Goal: Task Accomplishment & Management: Use online tool/utility

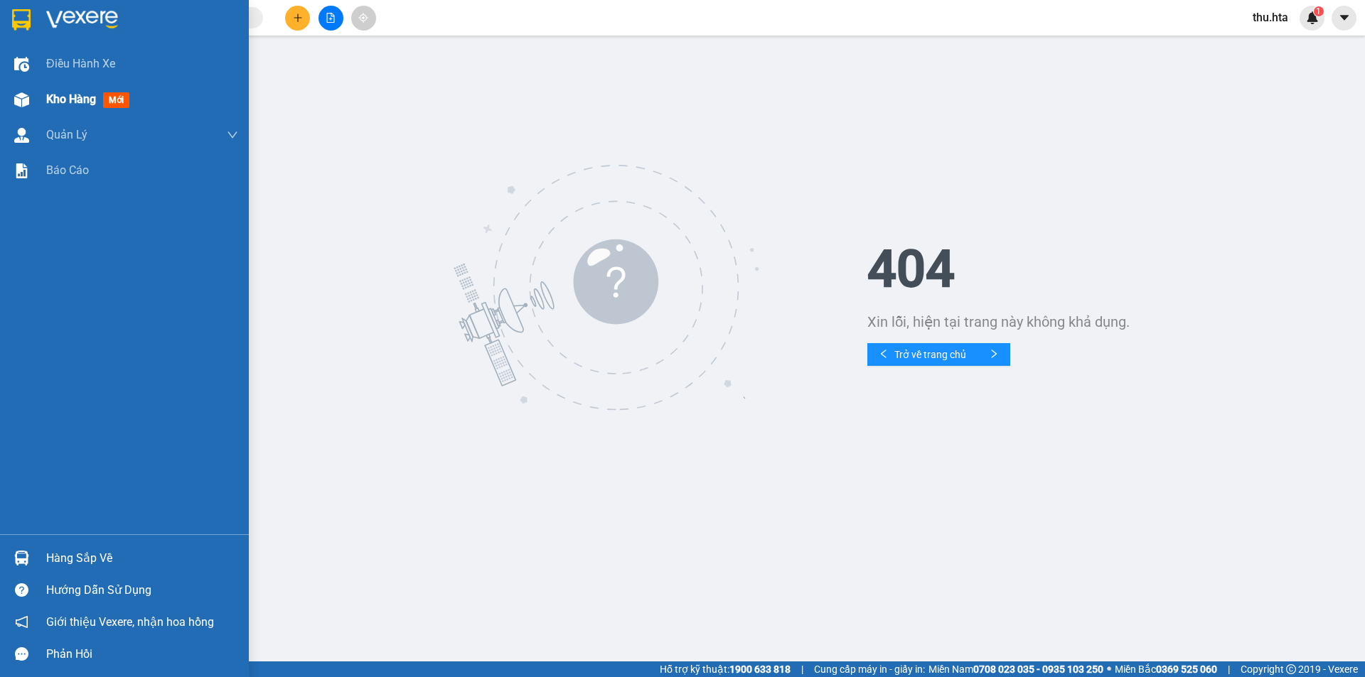
click at [41, 92] on div "Kho hàng mới" at bounding box center [124, 100] width 249 height 36
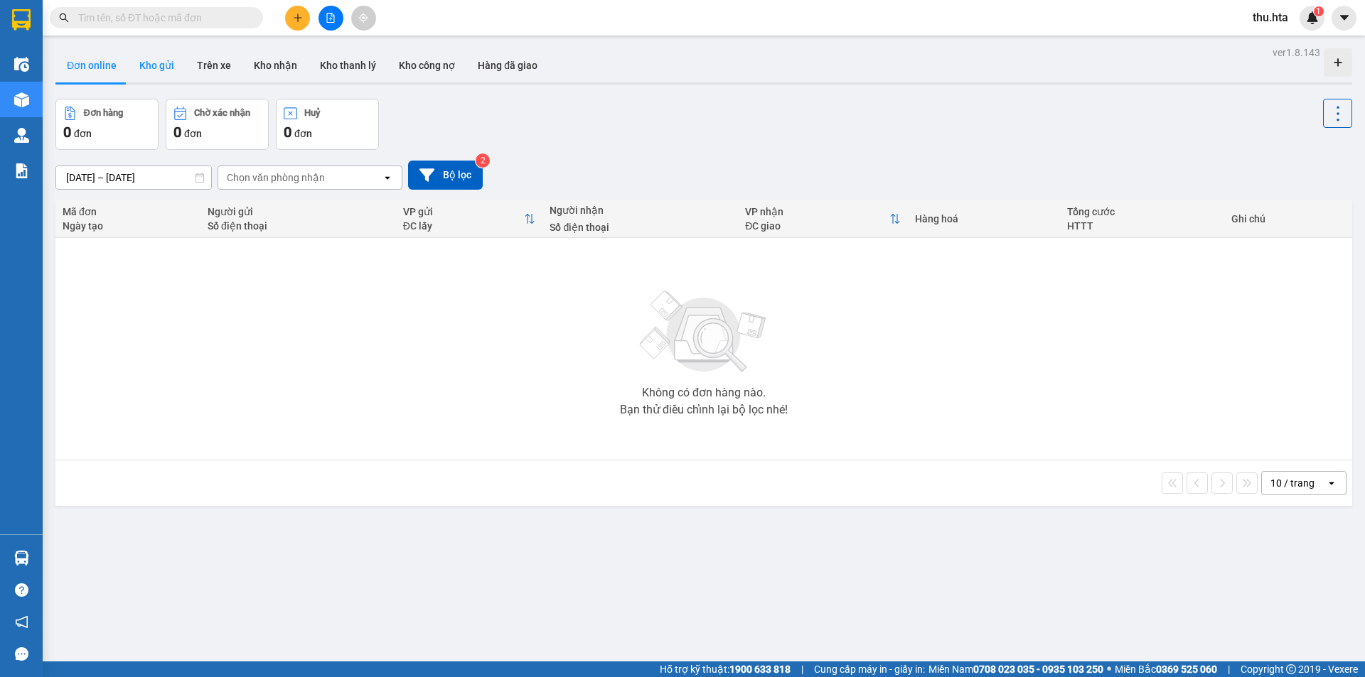
click at [163, 66] on button "Kho gửi" at bounding box center [157, 65] width 58 height 34
type input "[DATE] – [DATE]"
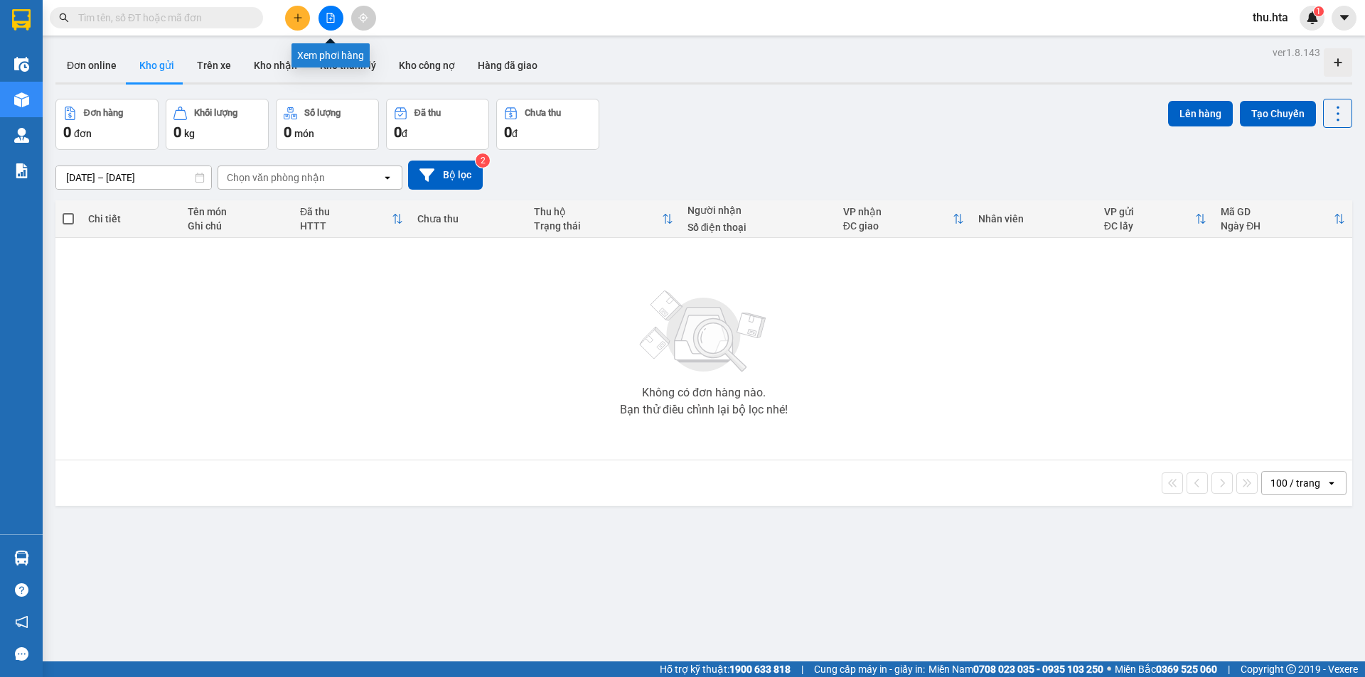
click at [338, 21] on button at bounding box center [330, 18] width 25 height 25
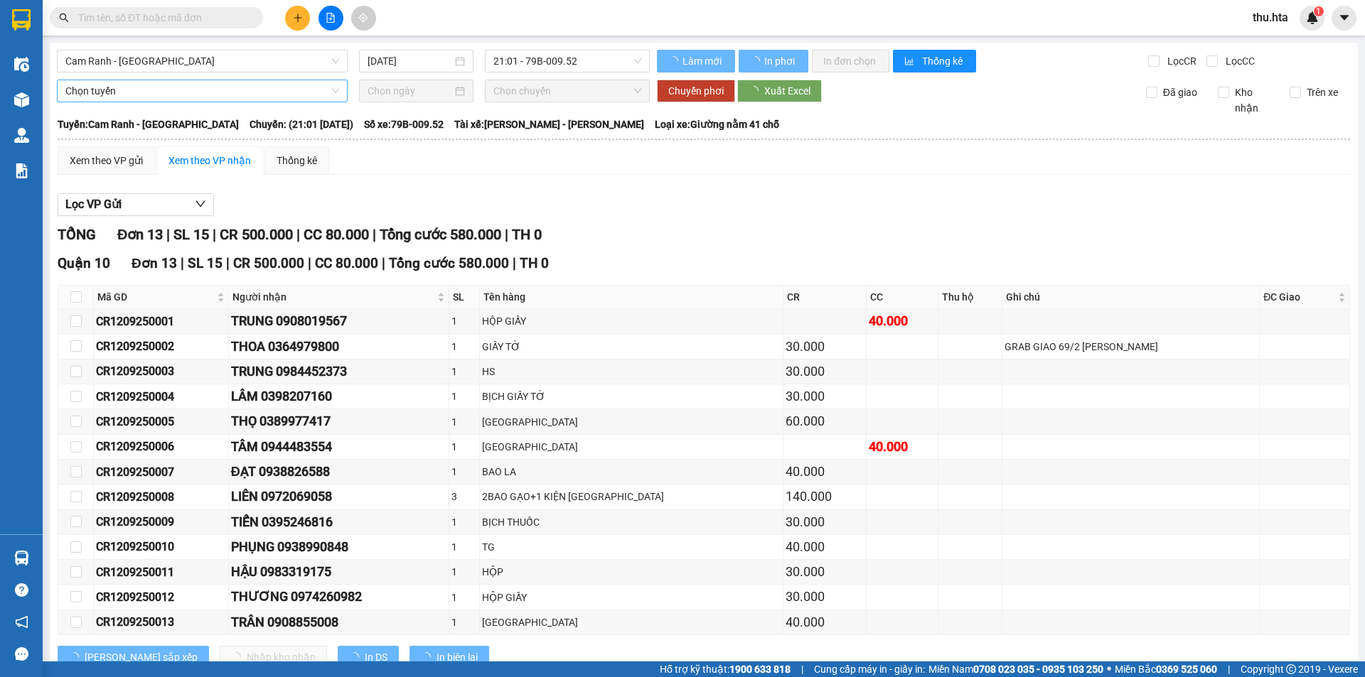
click at [225, 73] on div "Cam Ranh - [GEOGRAPHIC_DATA] [DATE] 21:01 - 79B-009.52 Làm mới In phơi In đơn c…" at bounding box center [704, 372] width 1308 height 659
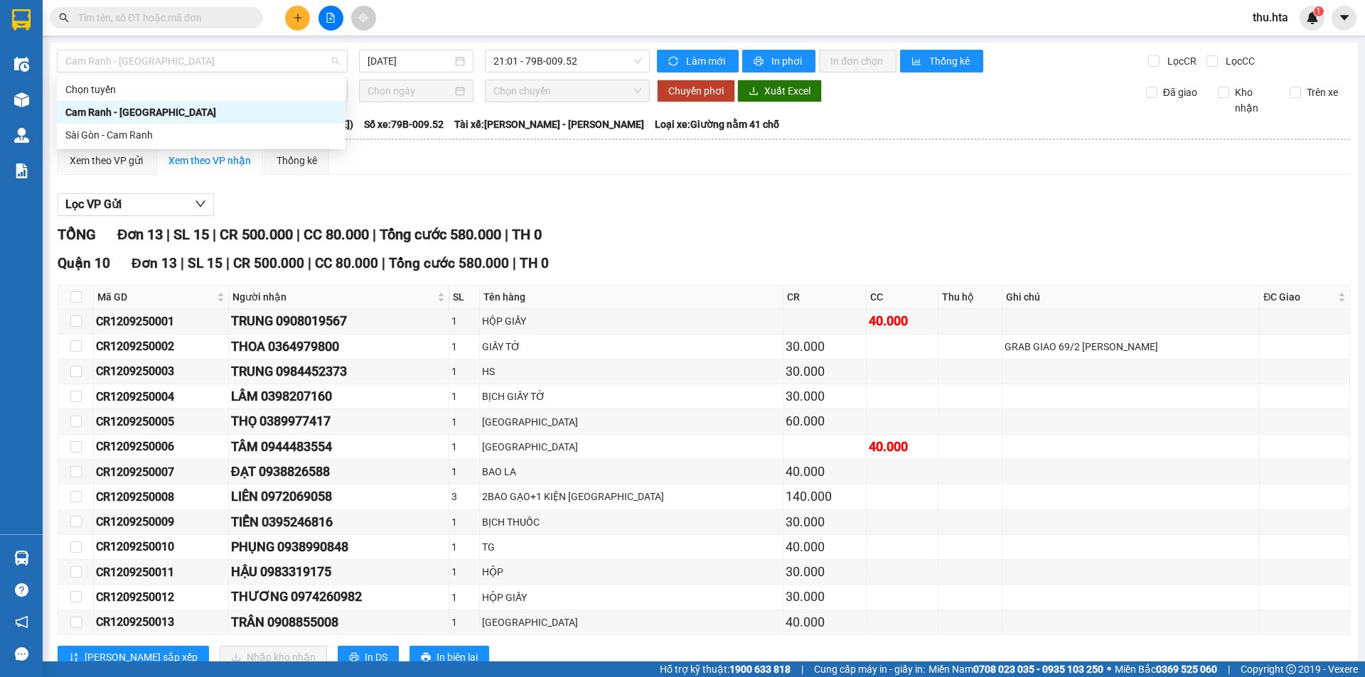
click at [194, 113] on div "Cam Ranh - [GEOGRAPHIC_DATA]" at bounding box center [201, 112] width 272 height 16
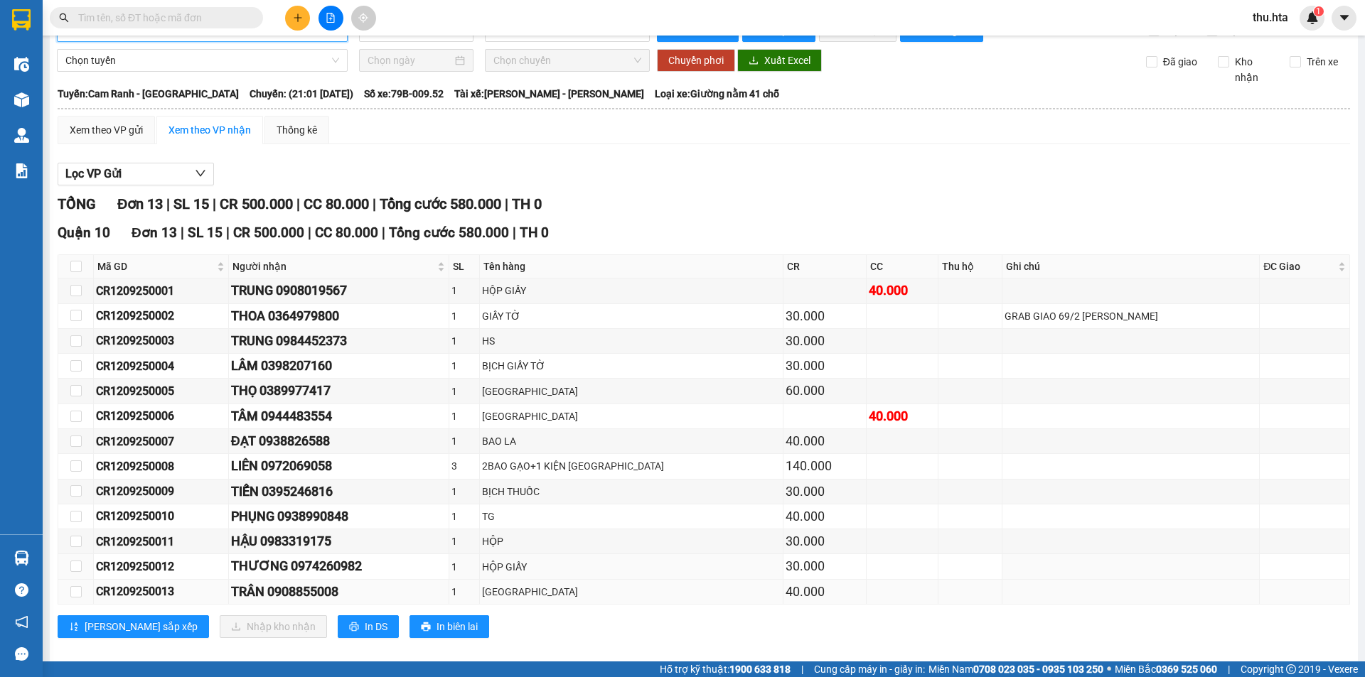
scroll to position [47, 0]
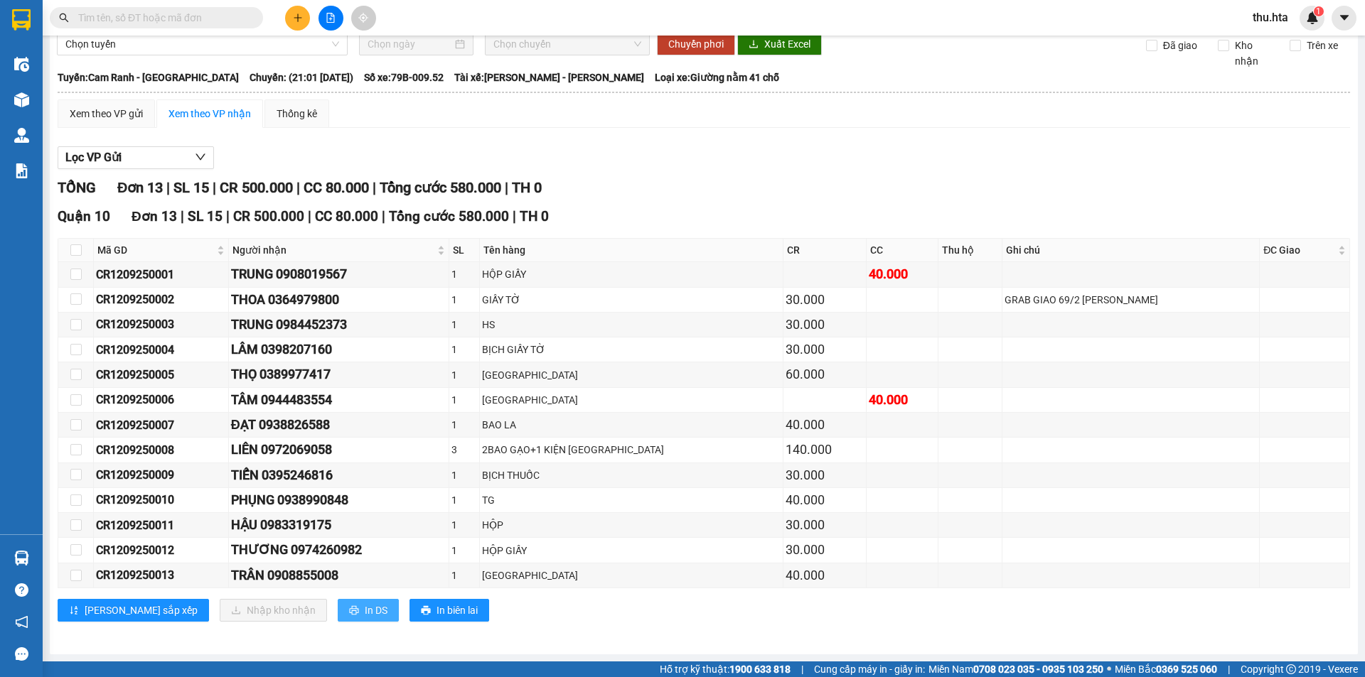
click at [365, 615] on span "In DS" at bounding box center [376, 611] width 23 height 16
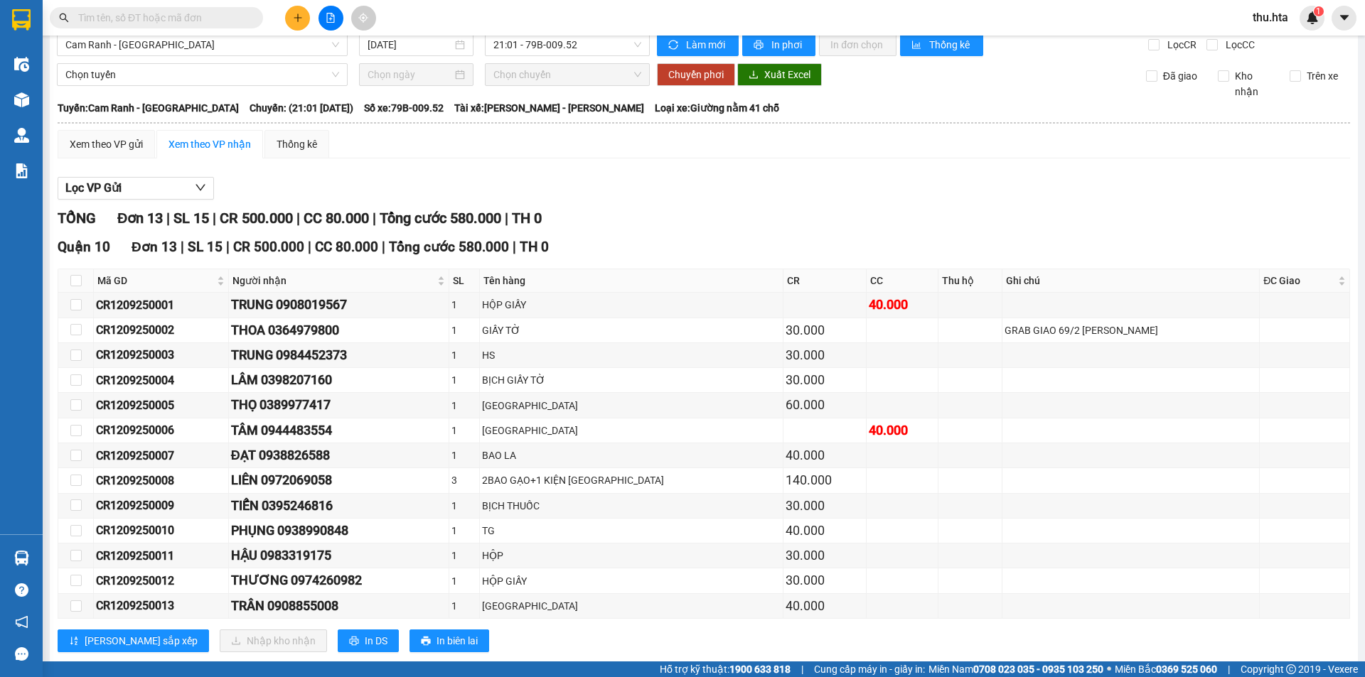
scroll to position [0, 0]
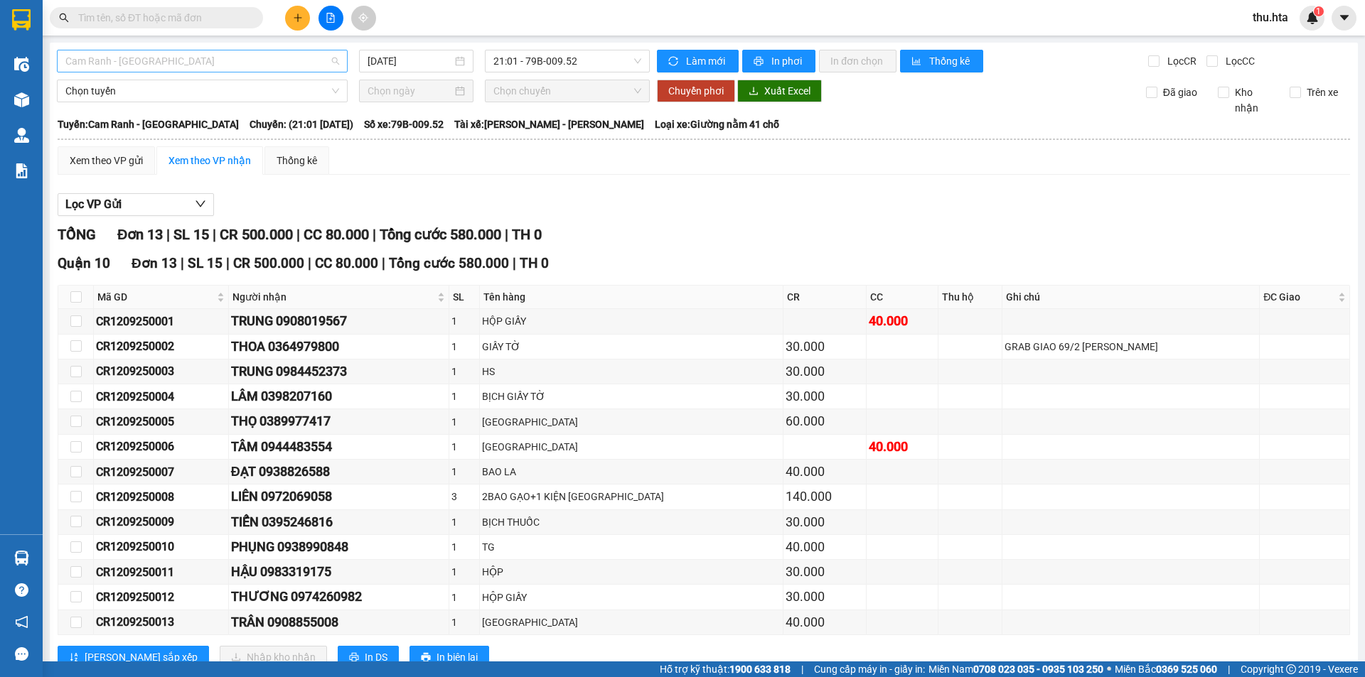
drag, startPoint x: 208, startPoint y: 66, endPoint x: 196, endPoint y: 95, distance: 30.6
click at [207, 67] on span "Cam Ranh - [GEOGRAPHIC_DATA]" at bounding box center [202, 60] width 274 height 21
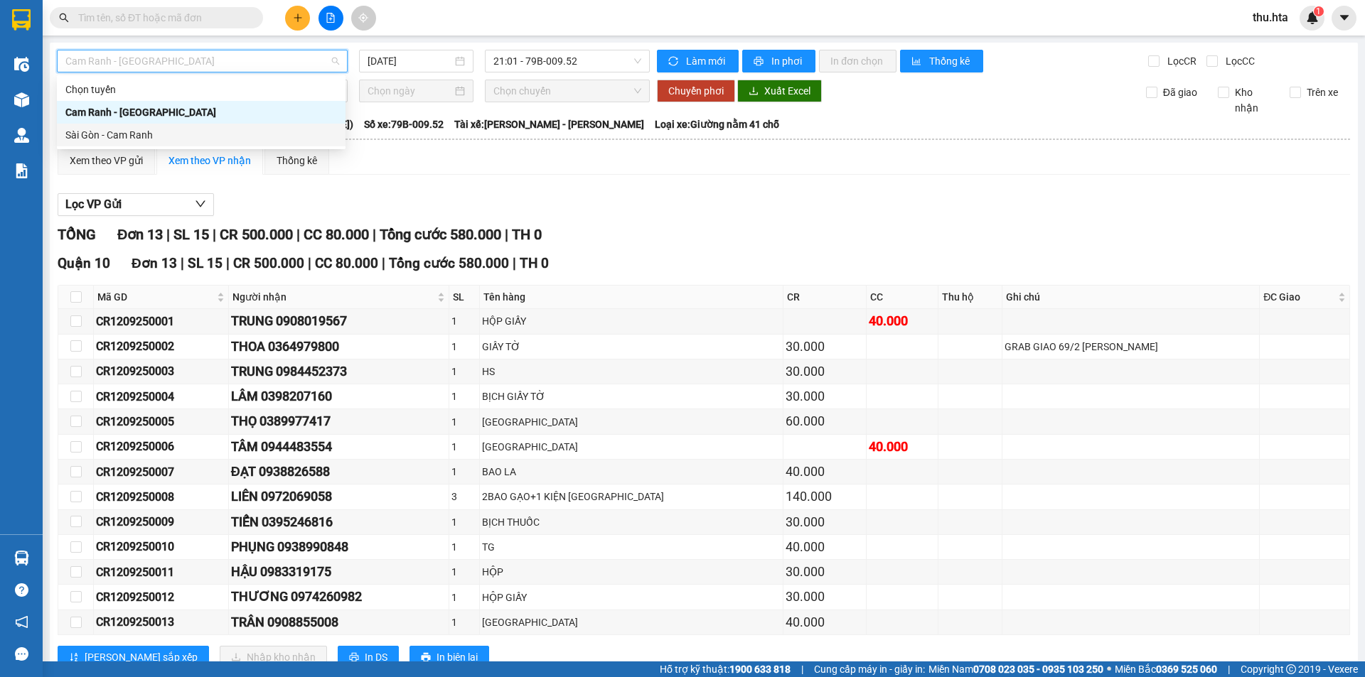
click at [166, 139] on div "Sài Gòn - Cam Ranh" at bounding box center [201, 135] width 272 height 16
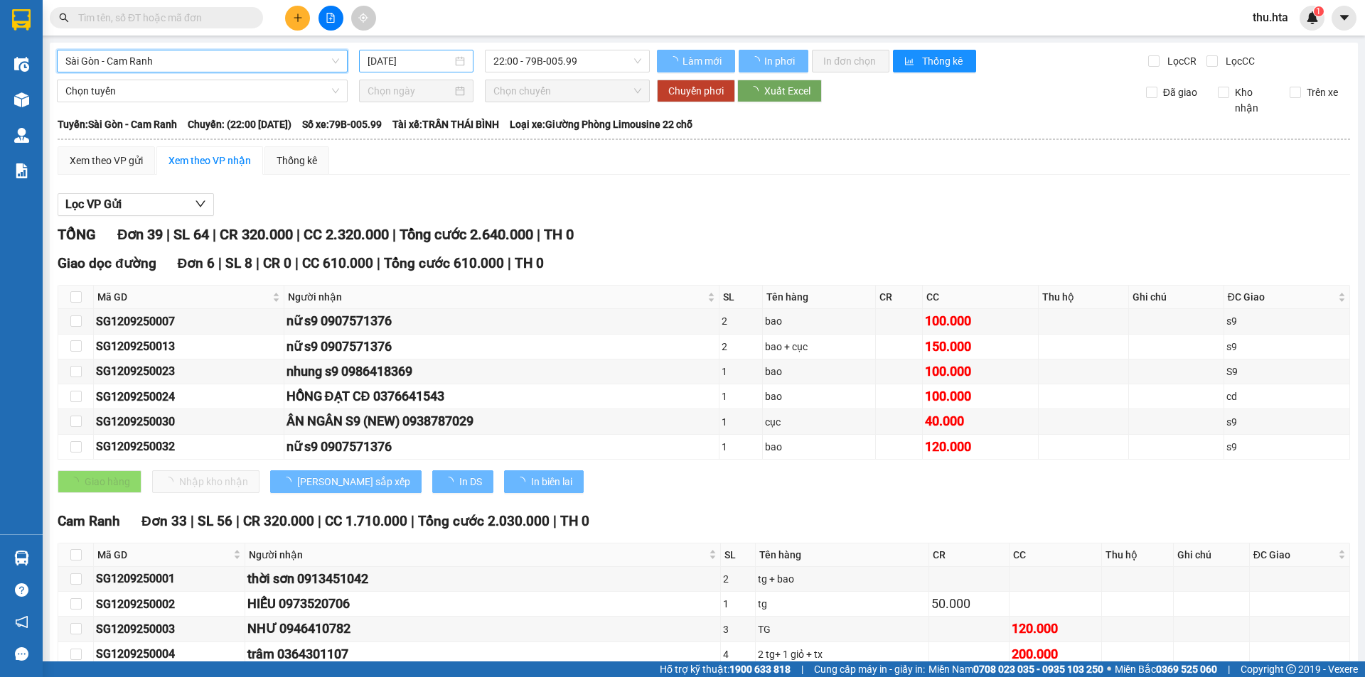
click at [385, 60] on input "[DATE]" at bounding box center [409, 61] width 85 height 16
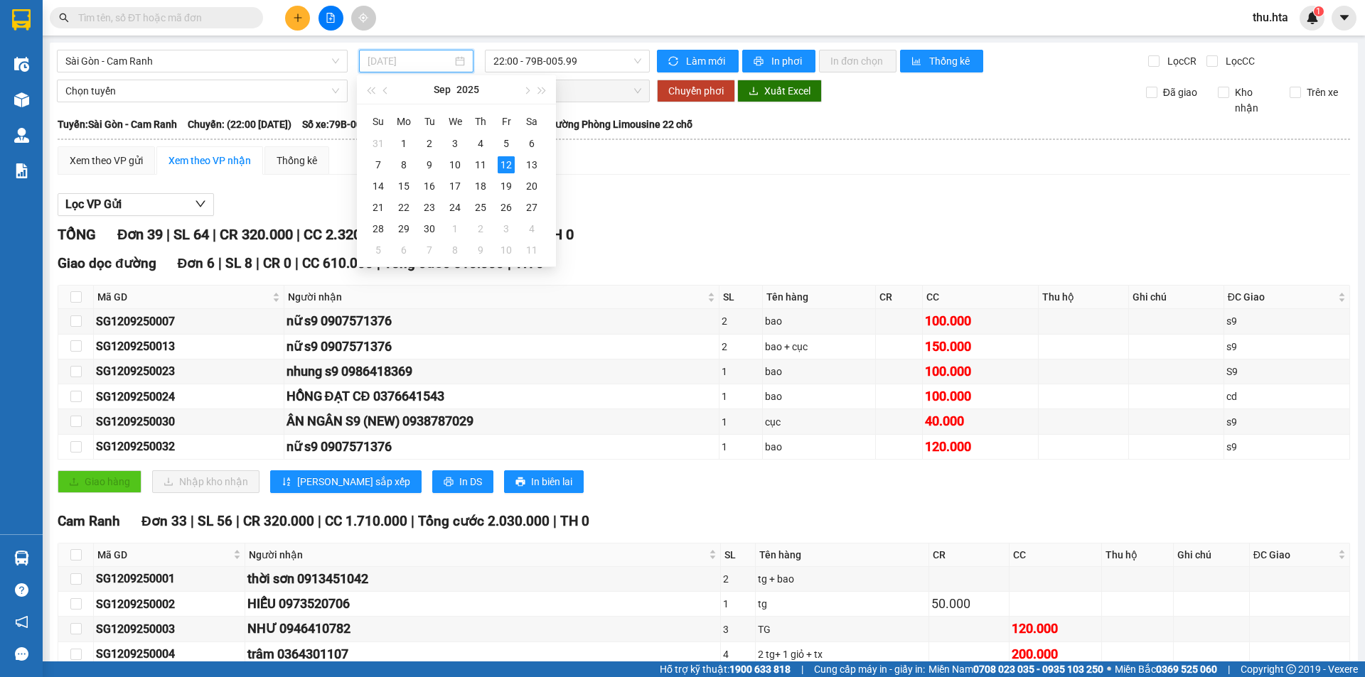
type input "[DATE]"
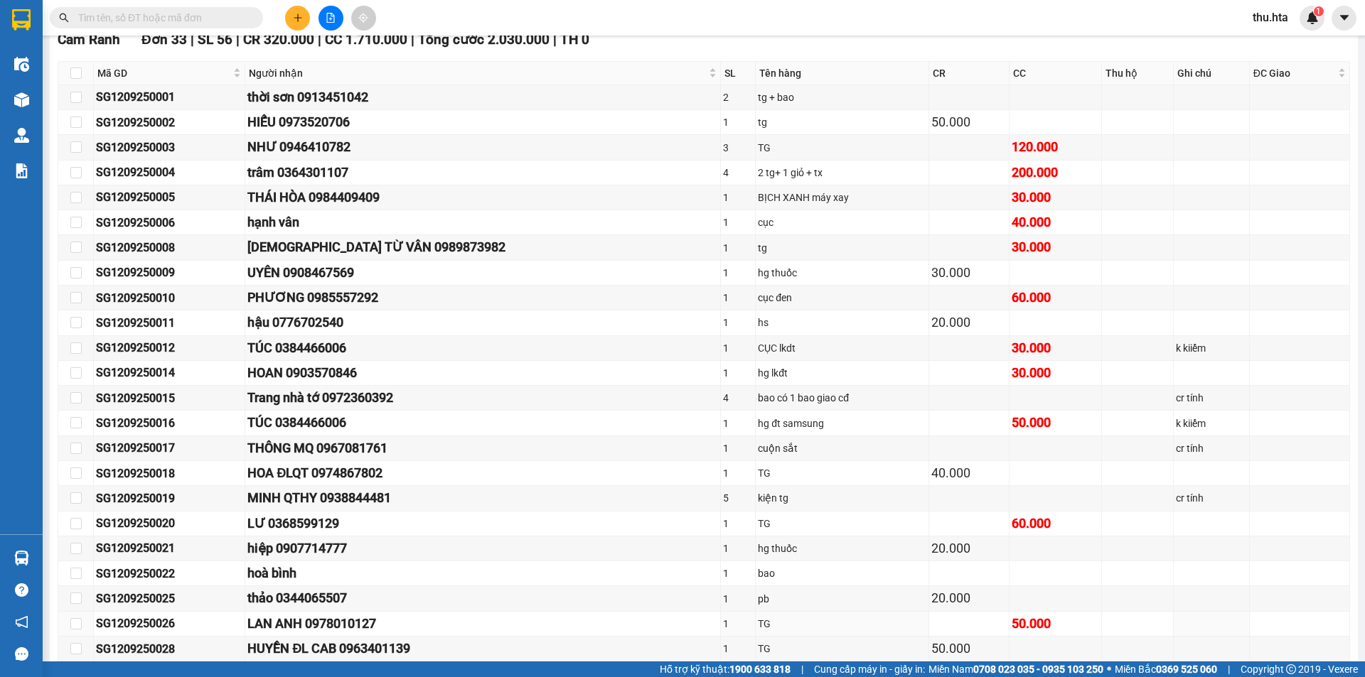
scroll to position [237, 0]
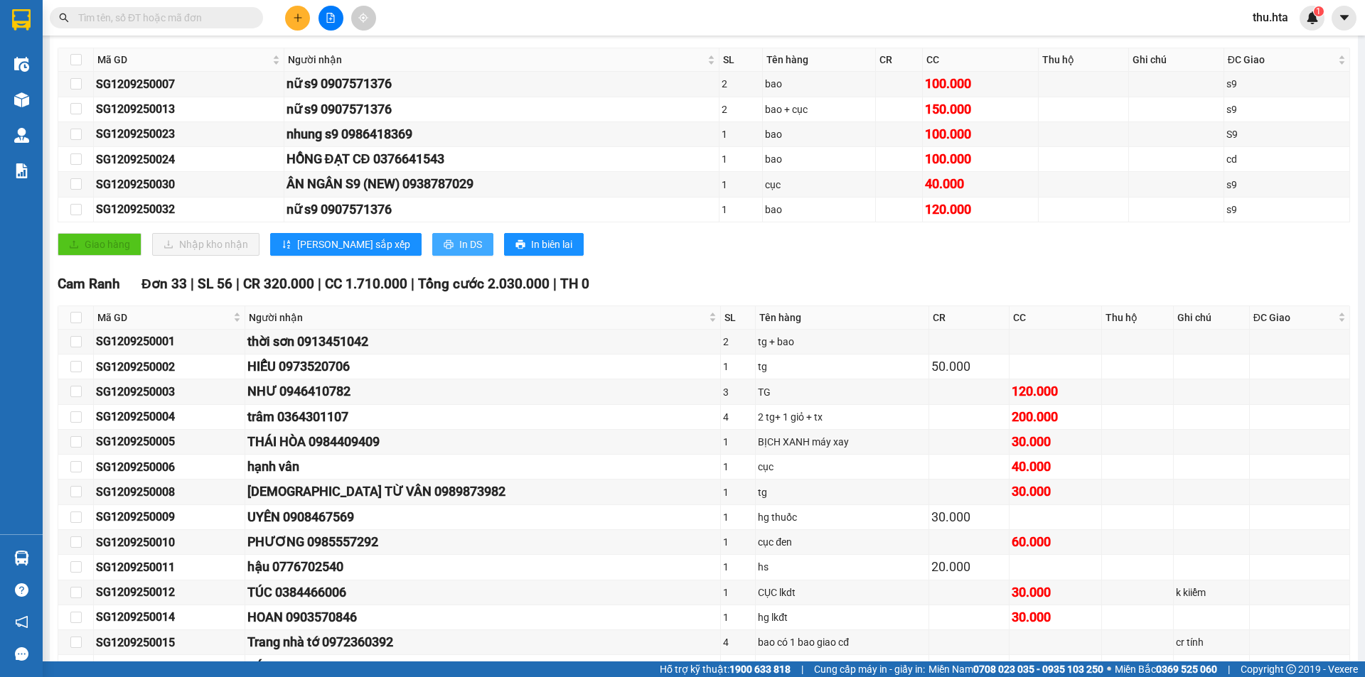
click at [432, 250] on button "In DS" at bounding box center [462, 244] width 61 height 23
click at [292, 12] on button at bounding box center [297, 18] width 25 height 25
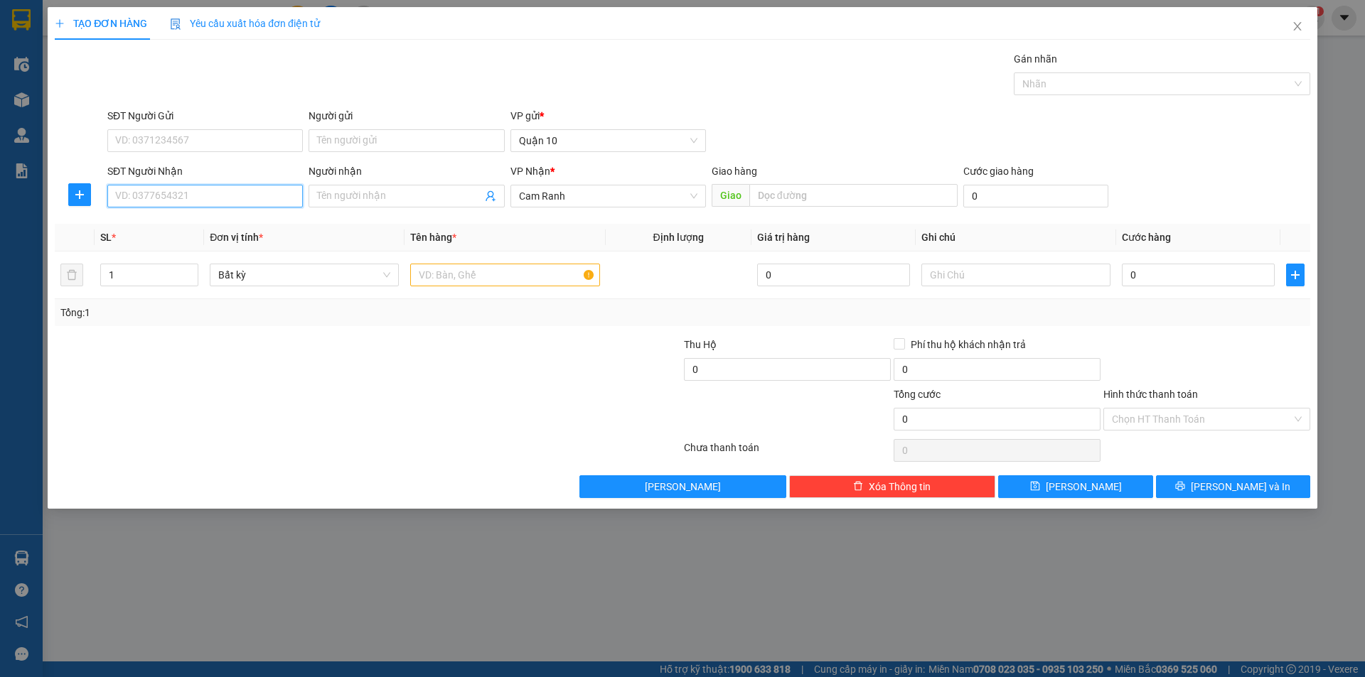
click at [198, 198] on input "SĐT Người Nhận" at bounding box center [204, 196] width 195 height 23
click at [200, 225] on div "0979626818 - NHÂN" at bounding box center [205, 225] width 178 height 16
type input "0979626818"
type input "NHÂN"
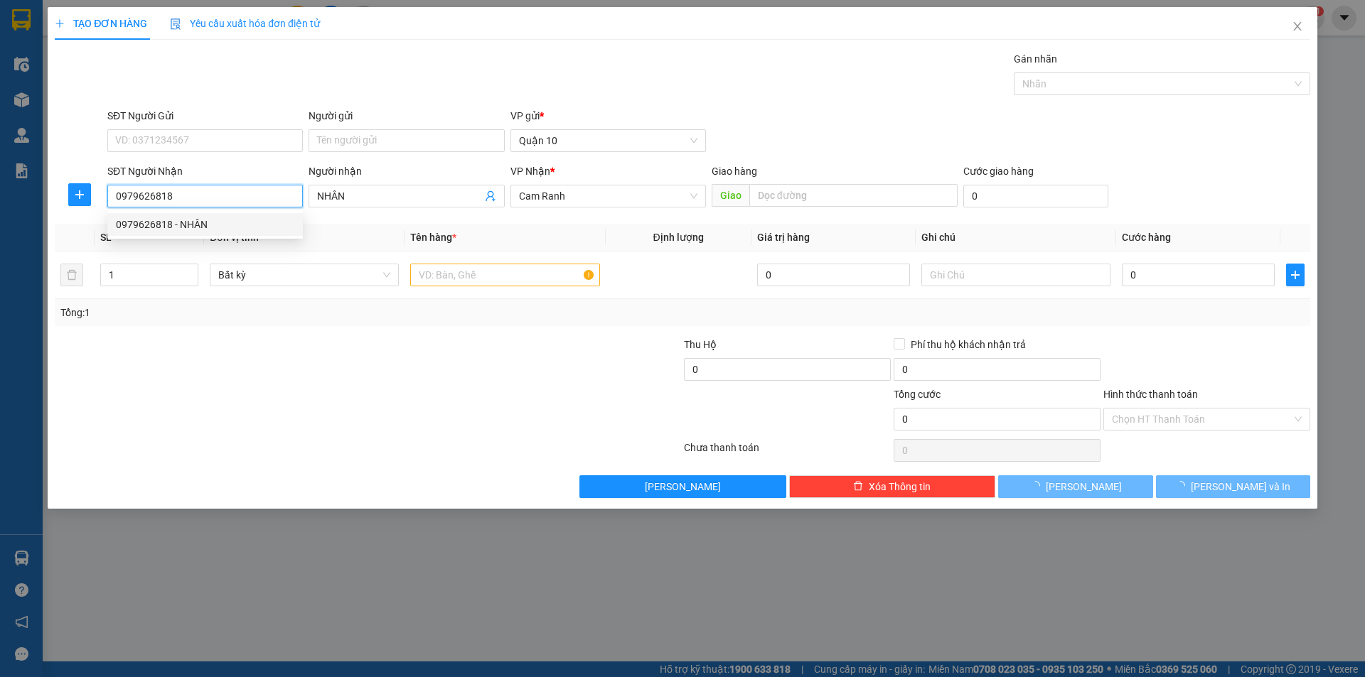
type input "50.000"
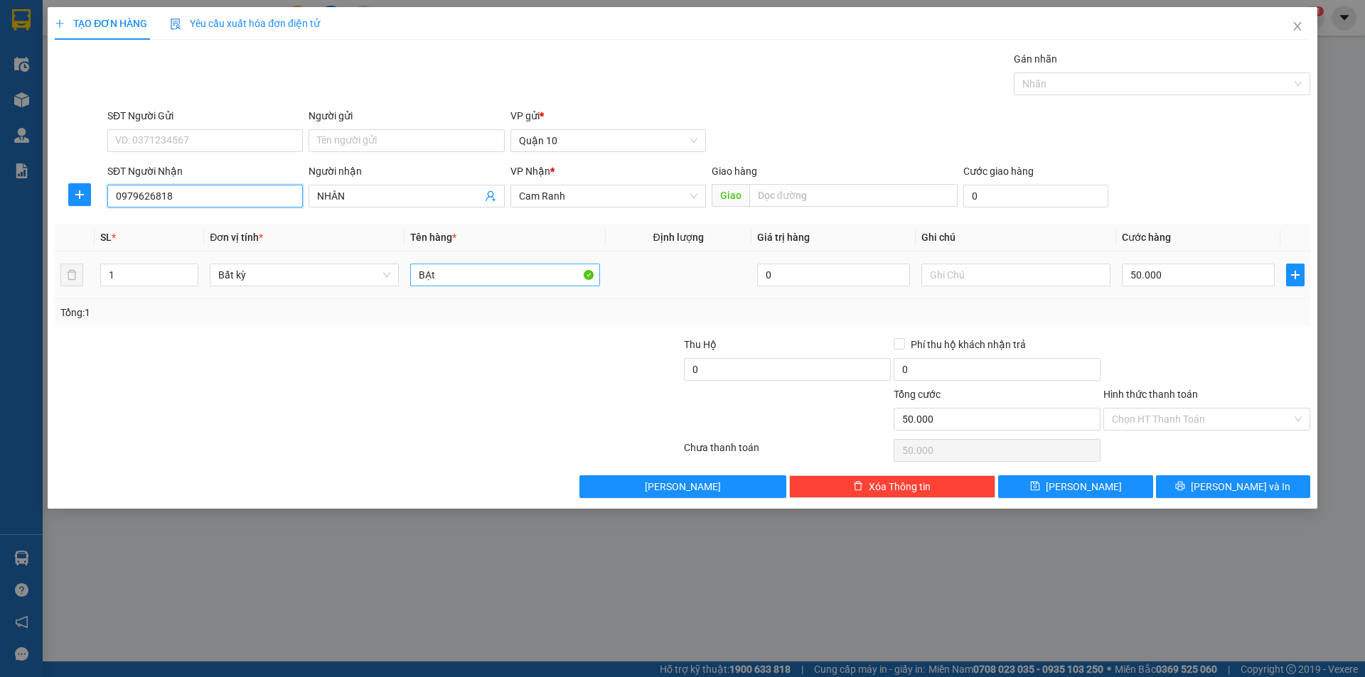
type input "0979626818"
click at [438, 279] on input "BẠt" at bounding box center [504, 275] width 189 height 23
type input "B"
type input "bao đèn led"
click at [1198, 283] on input "50.000" at bounding box center [1198, 275] width 153 height 23
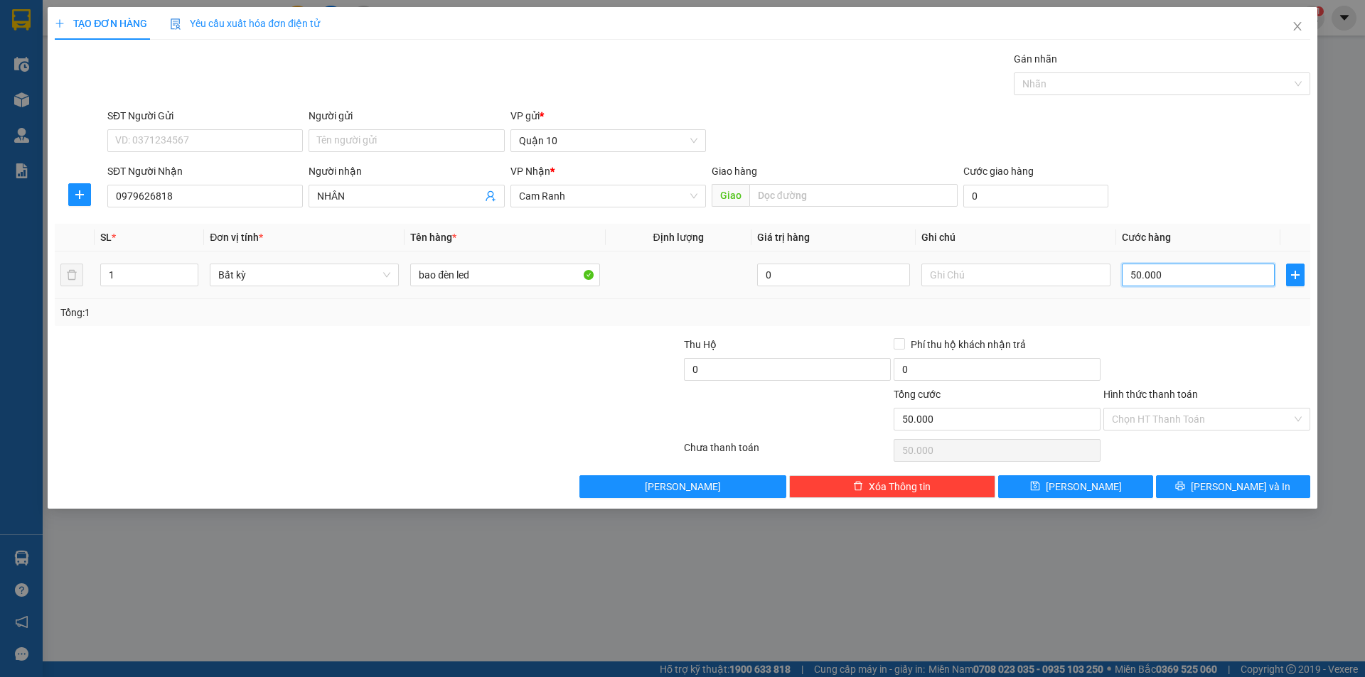
type input "4"
type input "40"
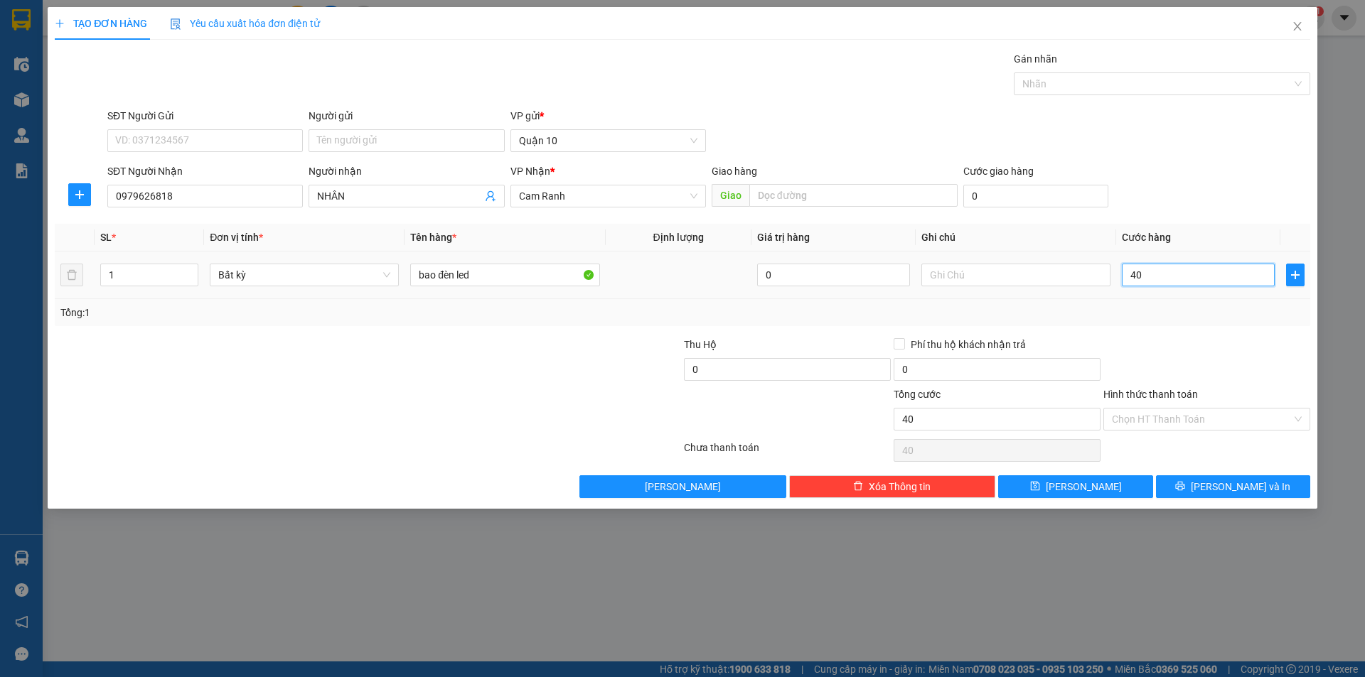
drag, startPoint x: 1196, startPoint y: 283, endPoint x: 1175, endPoint y: 356, distance: 76.3
click at [1196, 285] on input "40" at bounding box center [1198, 275] width 153 height 23
type input "40"
type input "40.000"
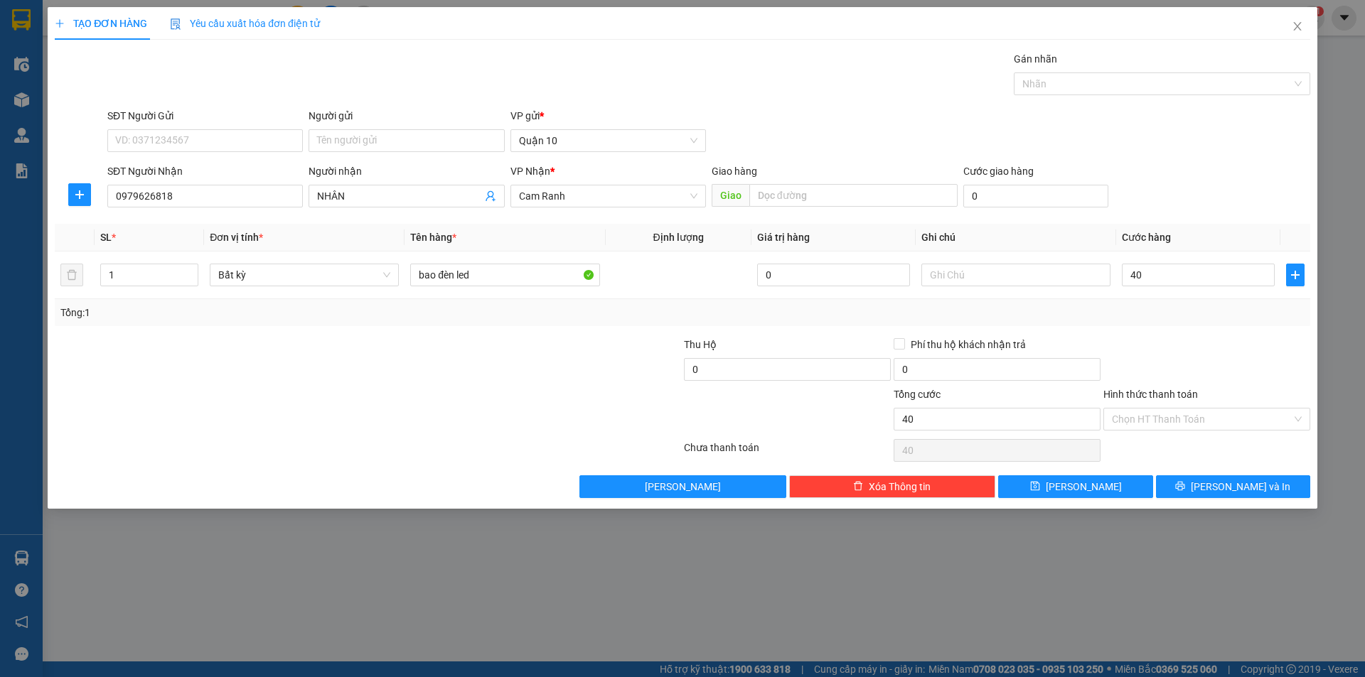
type input "40.000"
drag, startPoint x: 1161, startPoint y: 372, endPoint x: 1156, endPoint y: 403, distance: 31.0
click at [1160, 377] on div at bounding box center [1207, 362] width 210 height 50
click at [1151, 426] on input "Hình thức thanh toán" at bounding box center [1202, 419] width 180 height 21
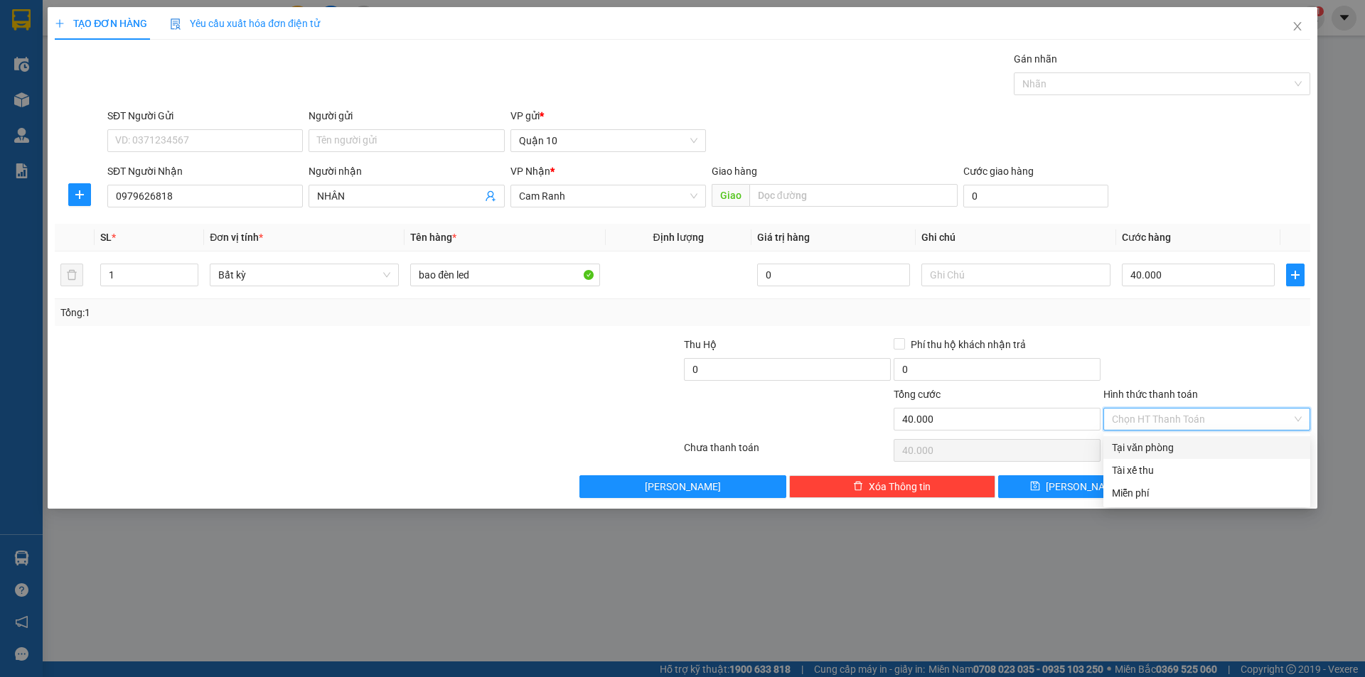
click at [1161, 450] on div "Tại văn phòng" at bounding box center [1207, 448] width 190 height 16
type input "0"
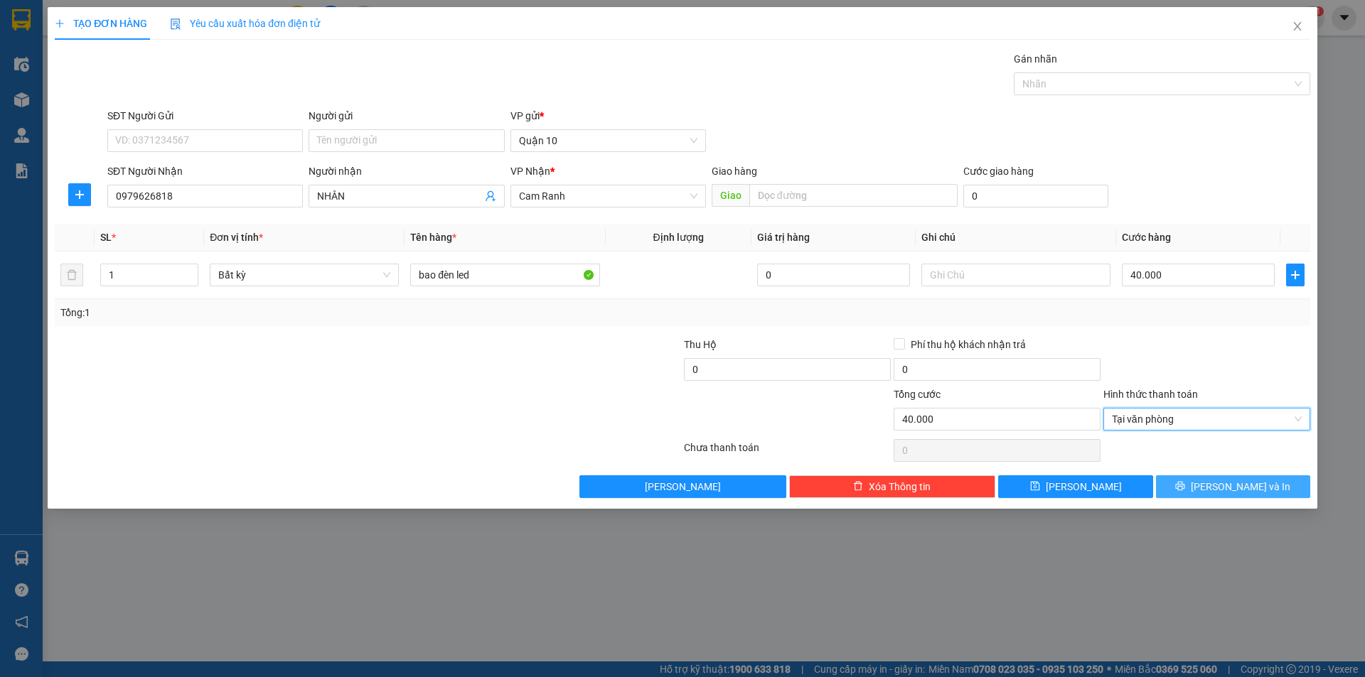
click at [1235, 488] on span "[PERSON_NAME] và In" at bounding box center [1241, 487] width 100 height 16
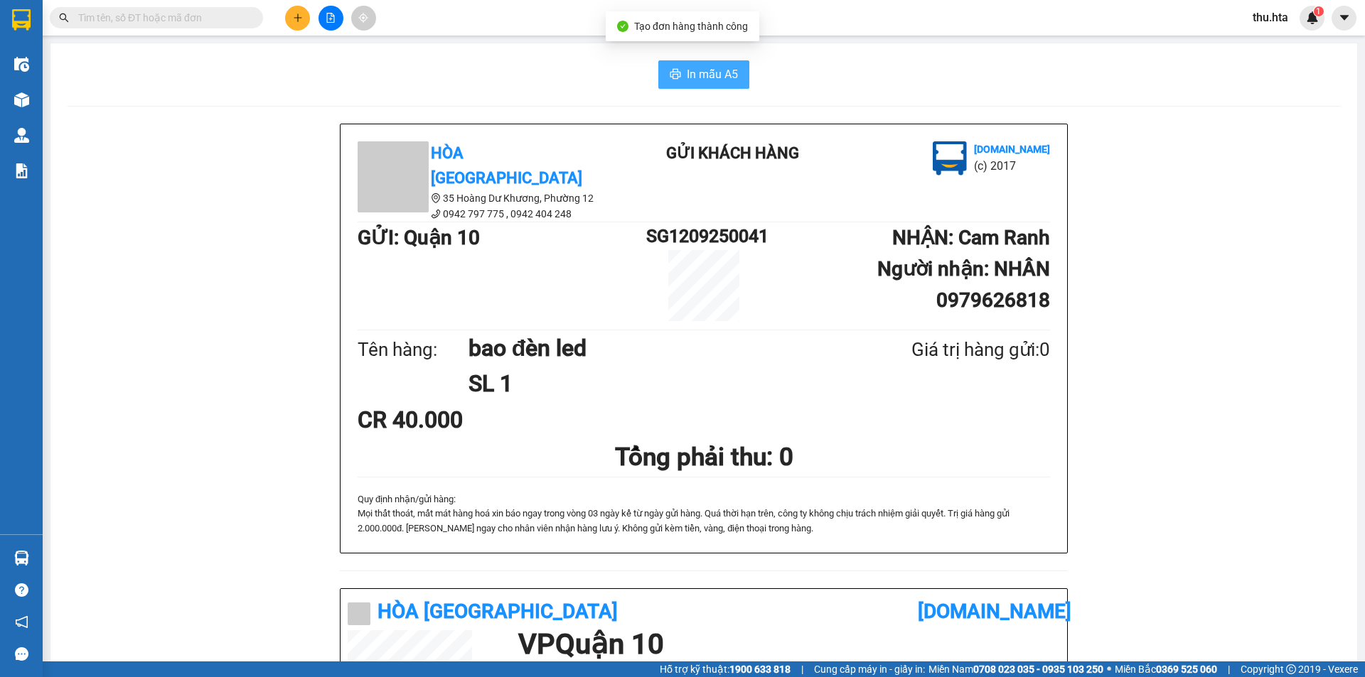
click at [687, 68] on span "In mẫu A5" at bounding box center [712, 74] width 51 height 18
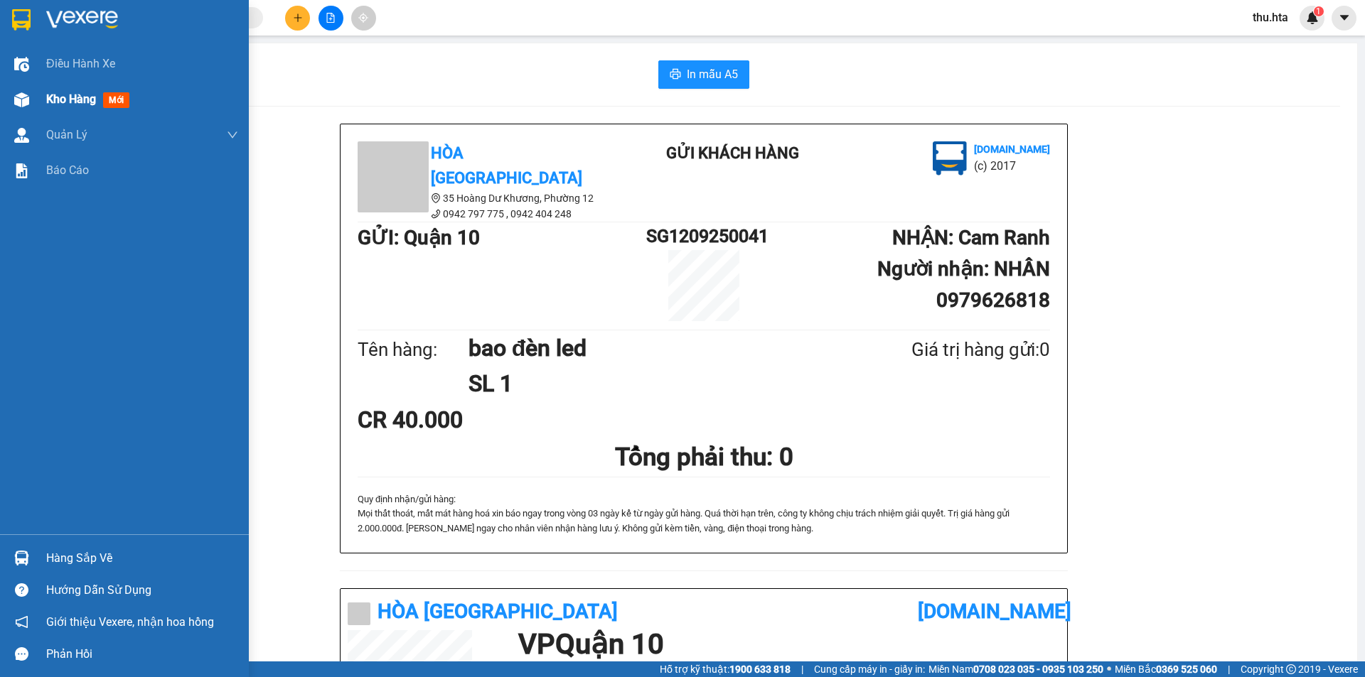
click at [59, 103] on span "Kho hàng" at bounding box center [71, 99] width 50 height 14
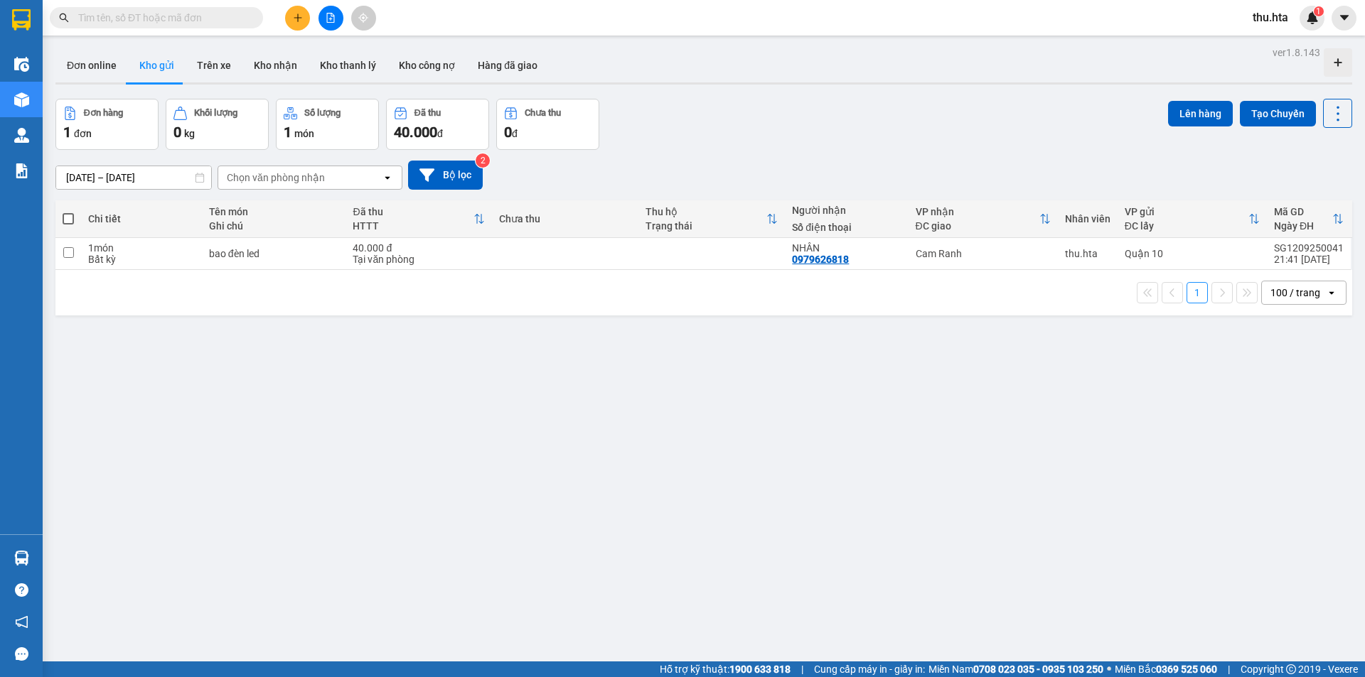
click at [65, 220] on span at bounding box center [68, 218] width 11 height 11
click at [68, 212] on input "checkbox" at bounding box center [68, 212] width 0 height 0
checkbox input "true"
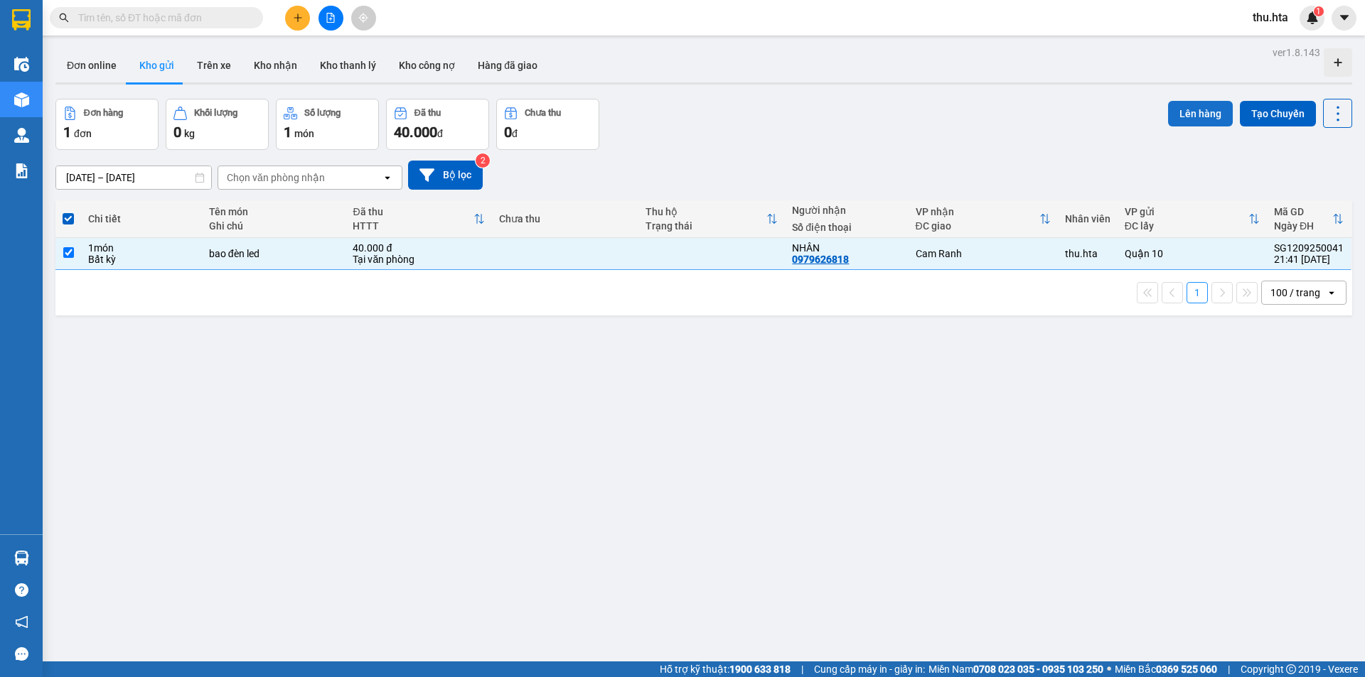
click at [1172, 114] on button "Lên hàng" at bounding box center [1200, 114] width 65 height 26
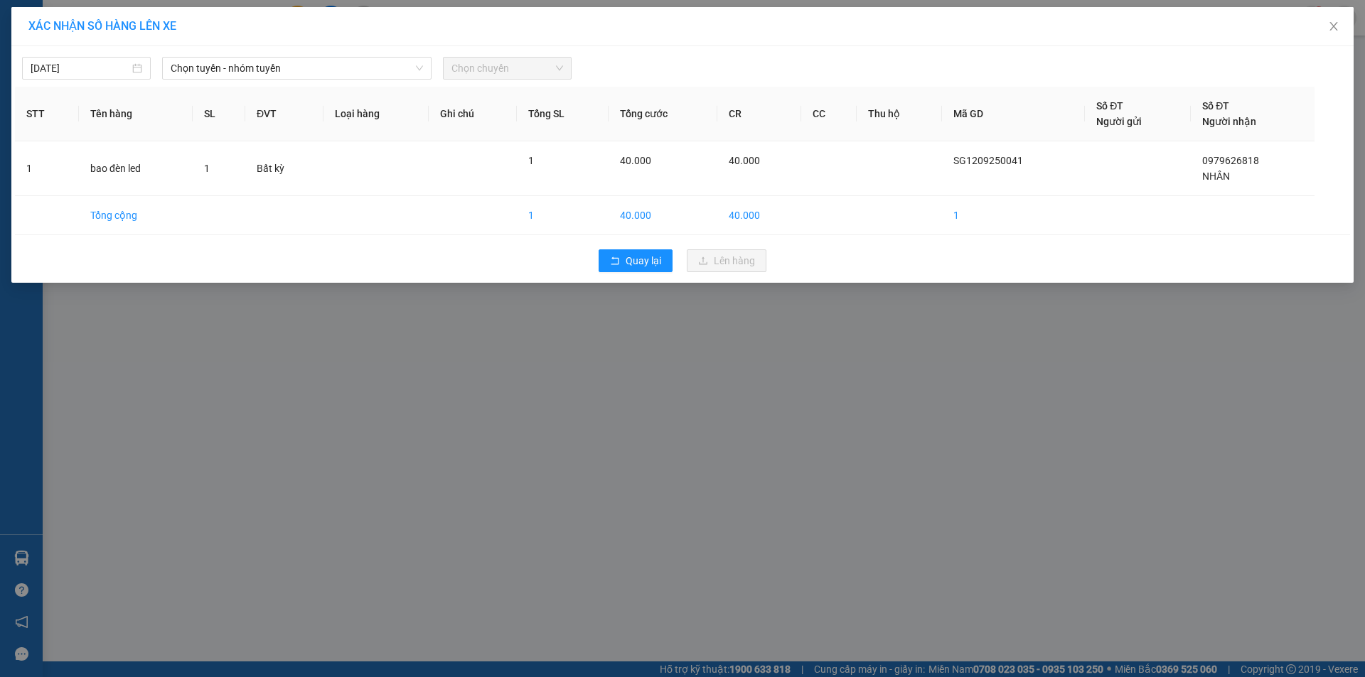
drag, startPoint x: 206, startPoint y: 54, endPoint x: 263, endPoint y: 116, distance: 84.0
click at [208, 55] on div "[DATE] Chọn tuyến - nhóm tuyến Chọn chuyến" at bounding box center [682, 65] width 1335 height 30
drag, startPoint x: 279, startPoint y: 70, endPoint x: 277, endPoint y: 80, distance: 9.3
click at [279, 75] on span "Chọn tuyến - nhóm tuyến" at bounding box center [297, 68] width 252 height 21
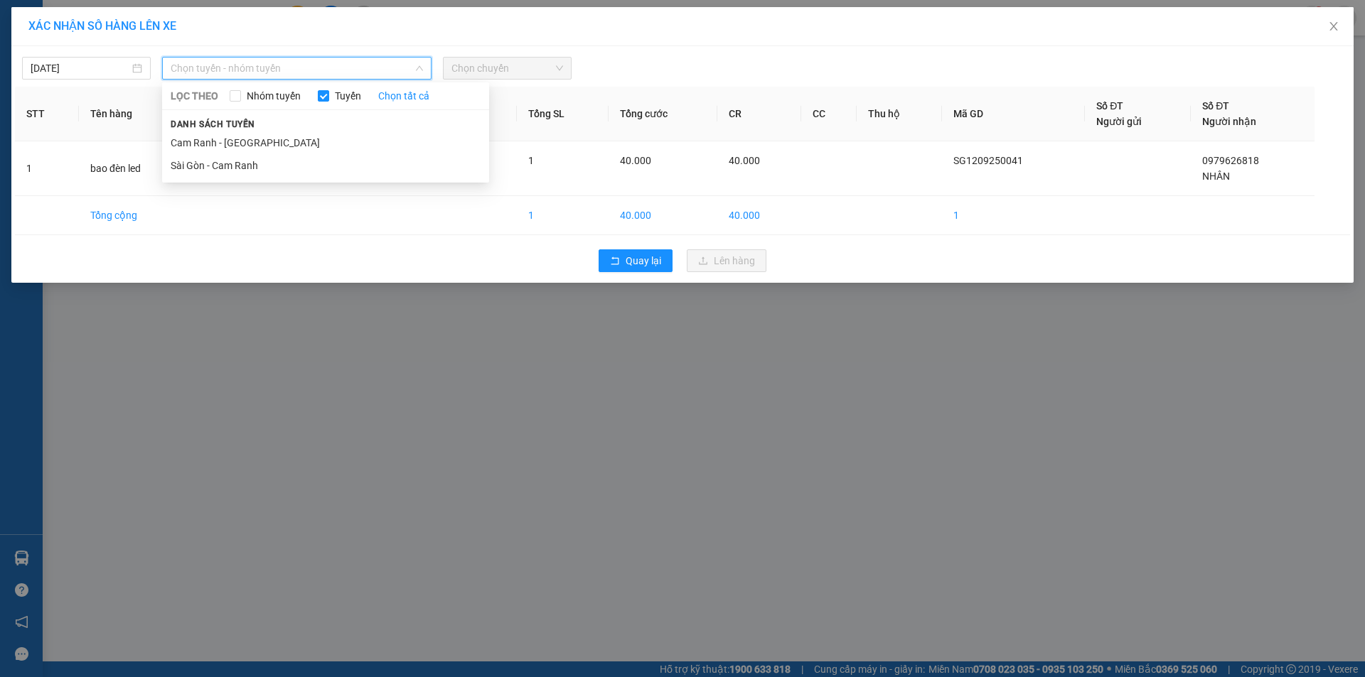
drag, startPoint x: 284, startPoint y: 171, endPoint x: 402, endPoint y: 132, distance: 123.4
click at [287, 169] on li "Sài Gòn - Cam Ranh" at bounding box center [325, 165] width 327 height 23
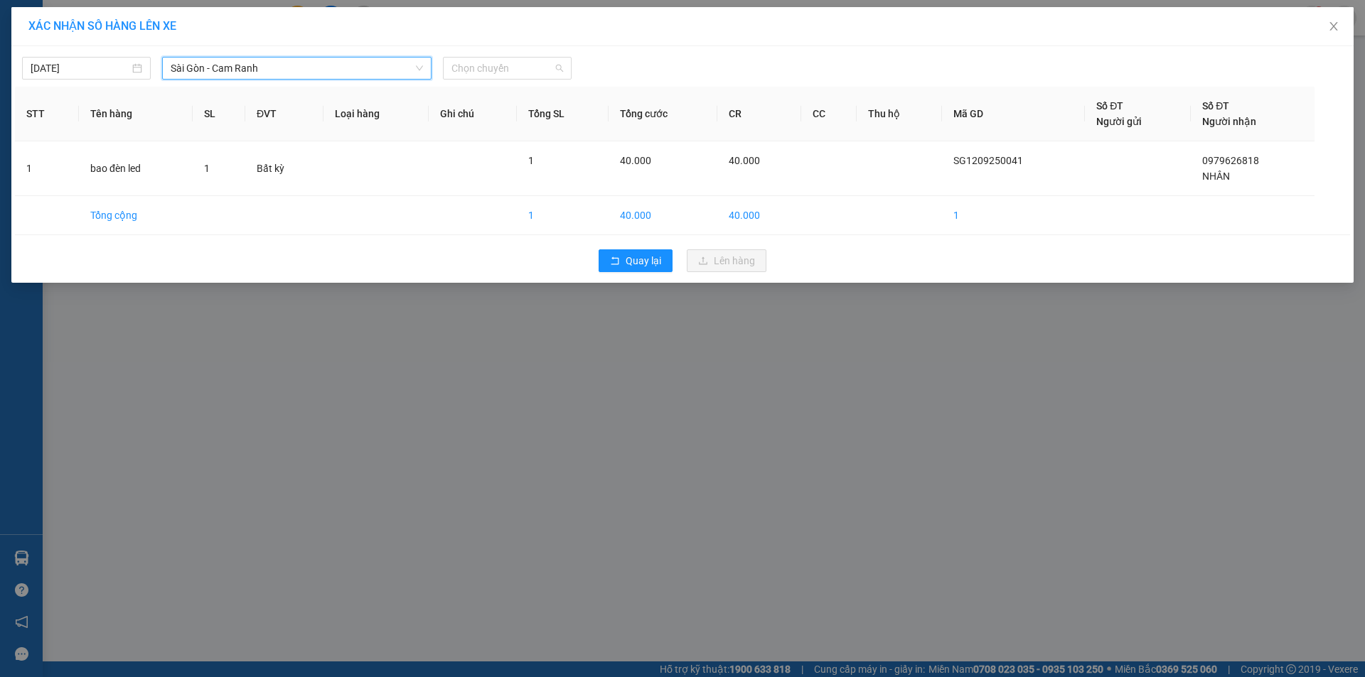
drag, startPoint x: 482, startPoint y: 71, endPoint x: 500, endPoint y: 116, distance: 48.2
click at [483, 71] on span "Chọn chuyến" at bounding box center [507, 68] width 112 height 21
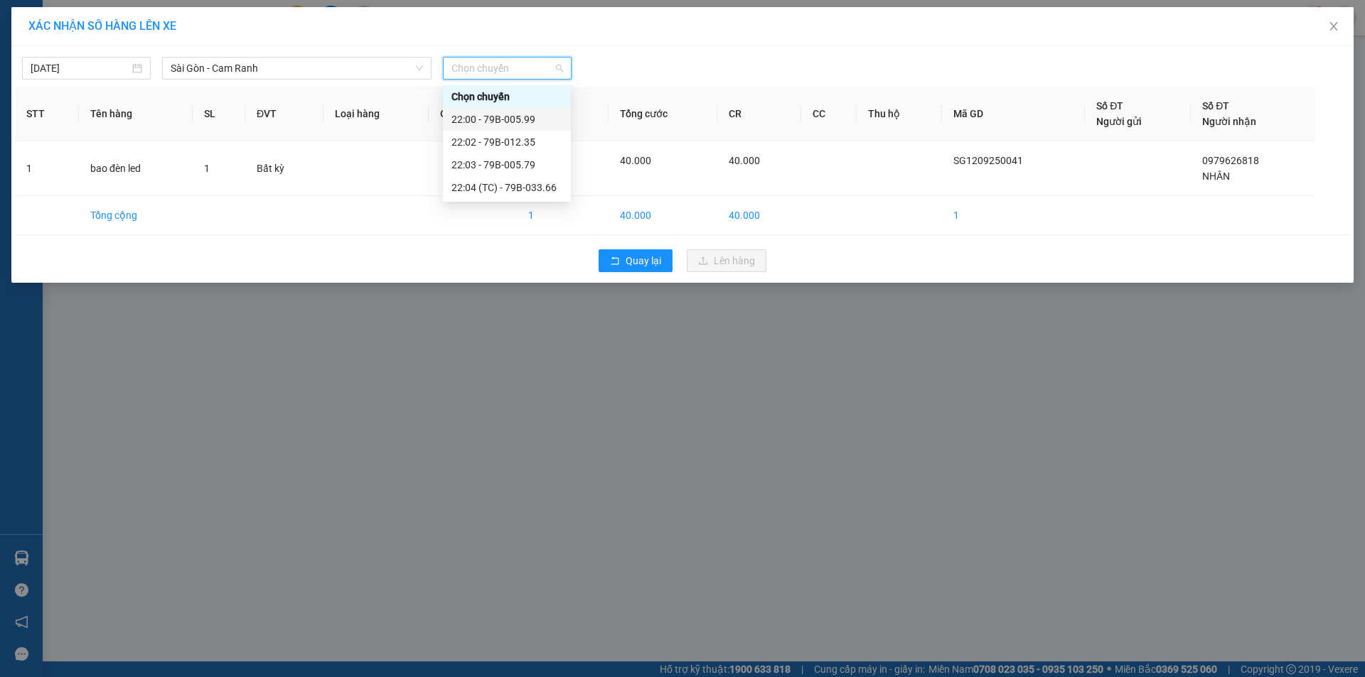
click at [515, 119] on div "22:00 - 79B-005.99" at bounding box center [506, 120] width 111 height 16
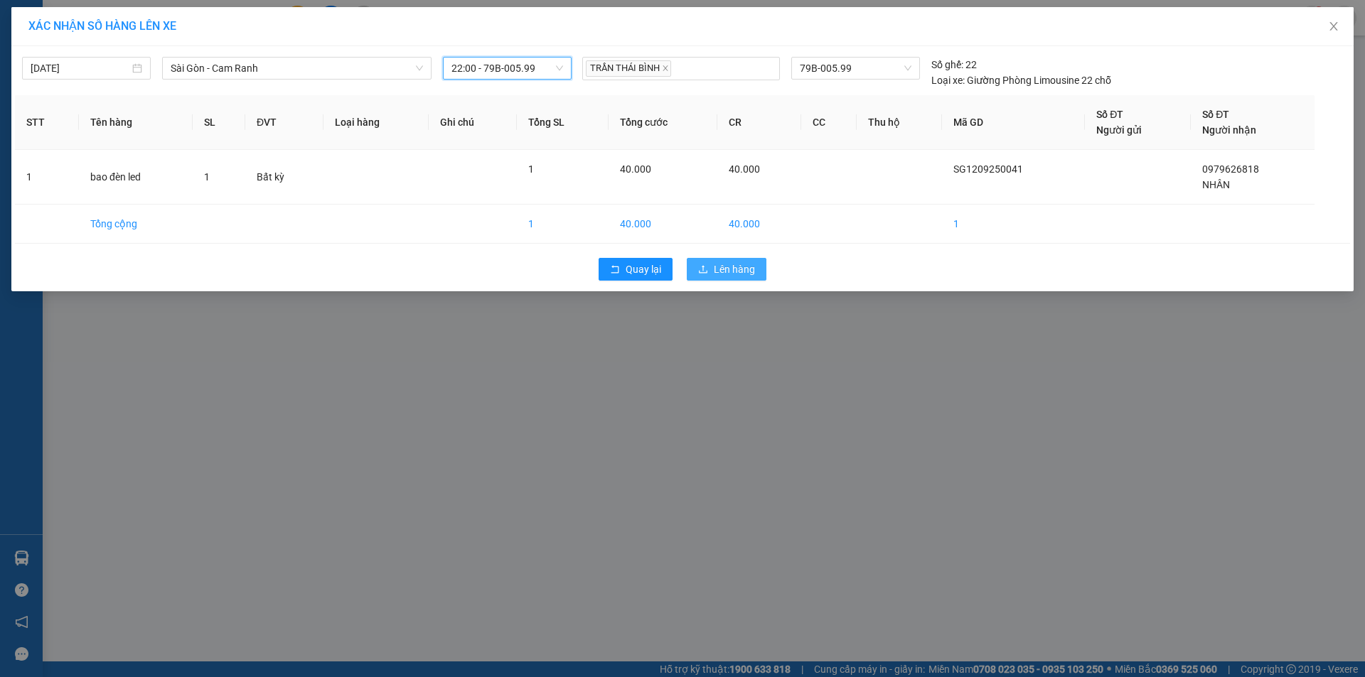
click at [714, 273] on span "Lên hàng" at bounding box center [734, 270] width 41 height 16
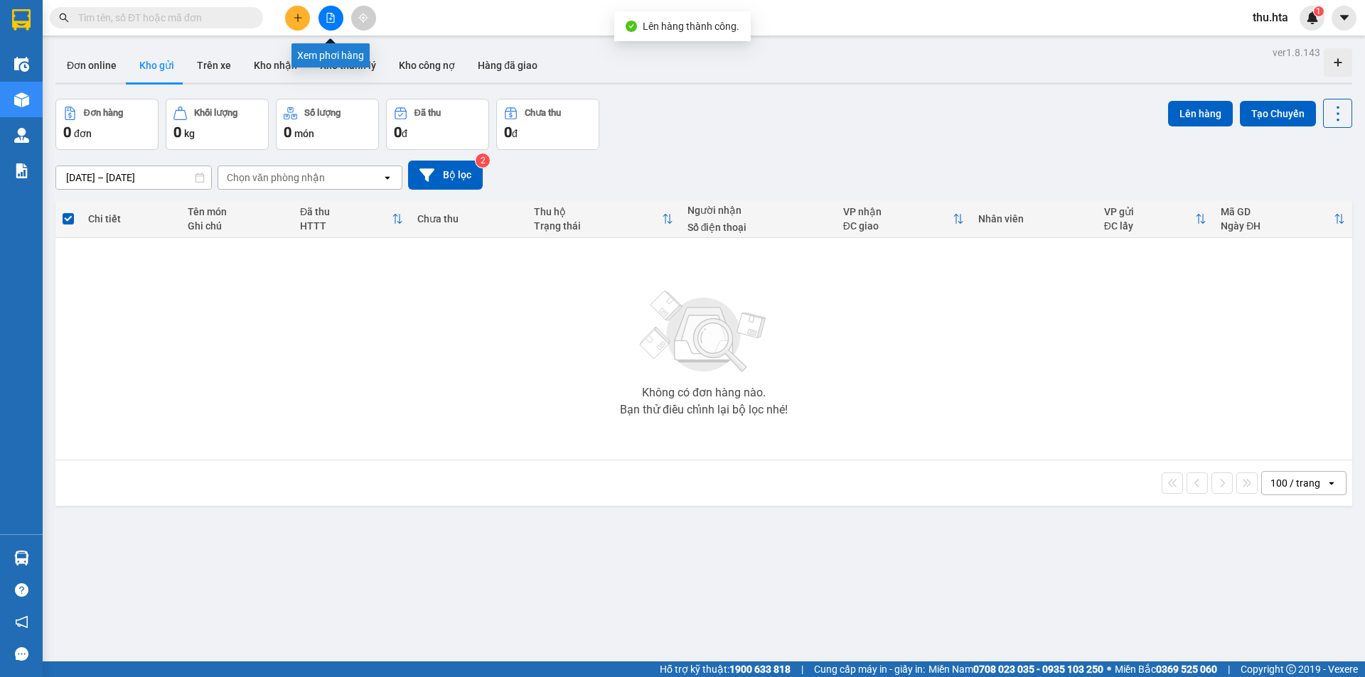
click at [338, 23] on button at bounding box center [330, 18] width 25 height 25
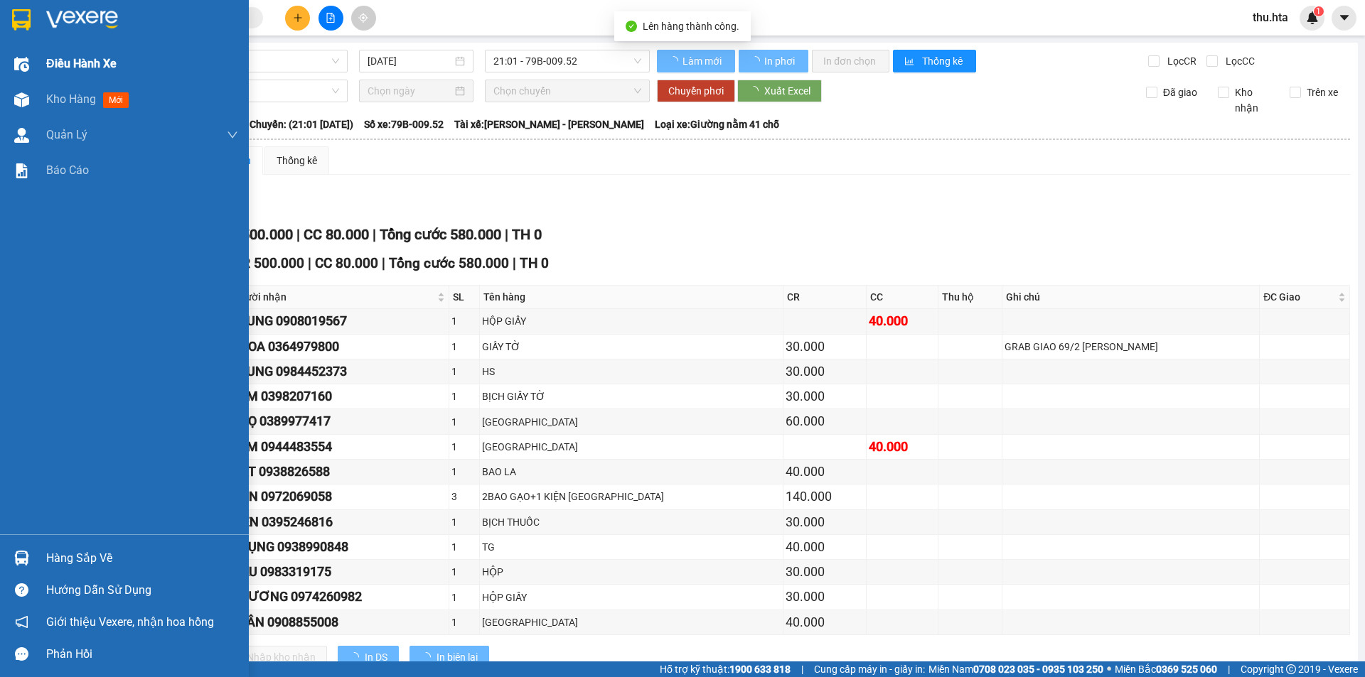
click at [120, 60] on div "Điều hành xe" at bounding box center [142, 64] width 192 height 36
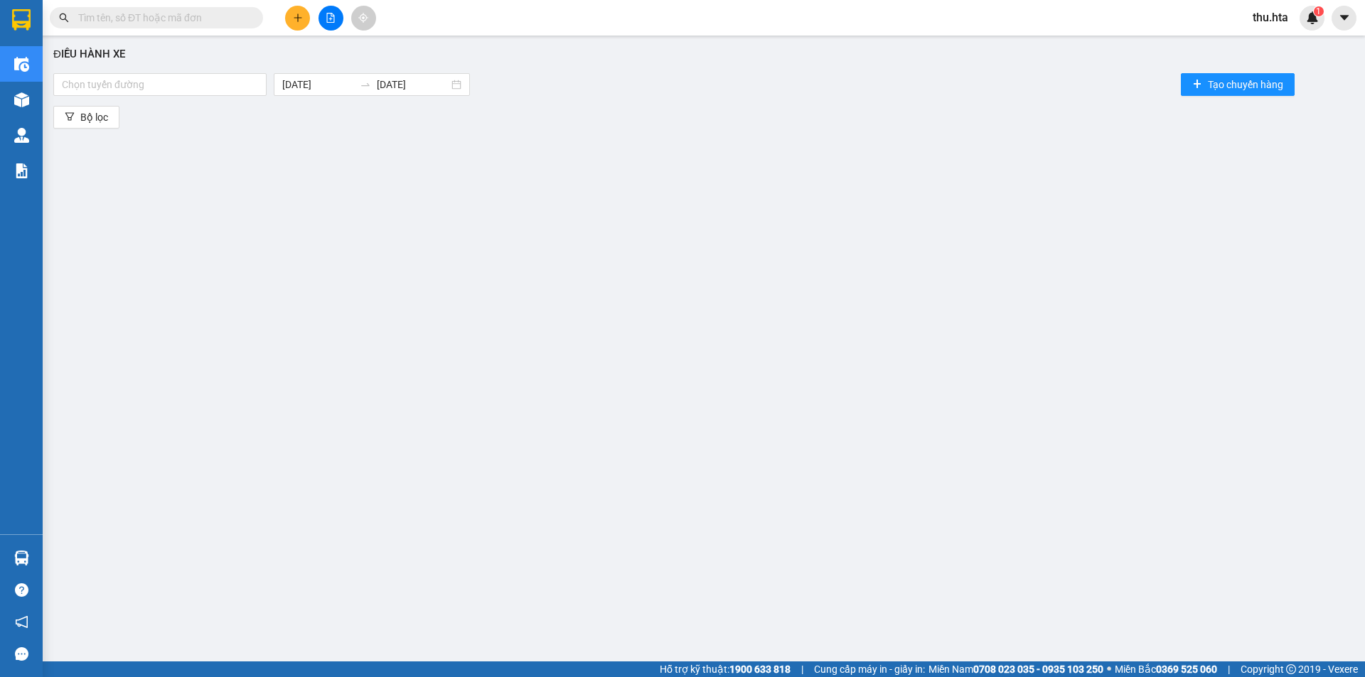
click at [326, 16] on icon "file-add" at bounding box center [331, 18] width 10 height 10
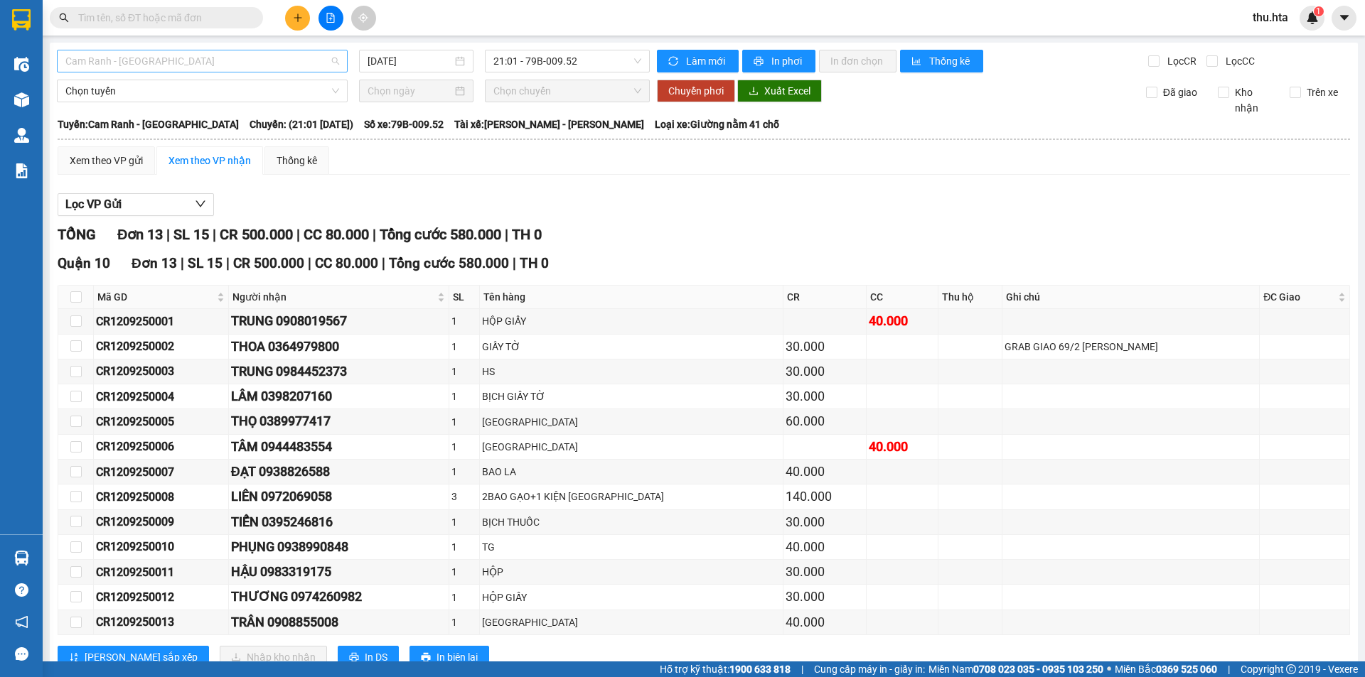
click at [196, 71] on span "Cam Ranh - [GEOGRAPHIC_DATA]" at bounding box center [202, 60] width 274 height 21
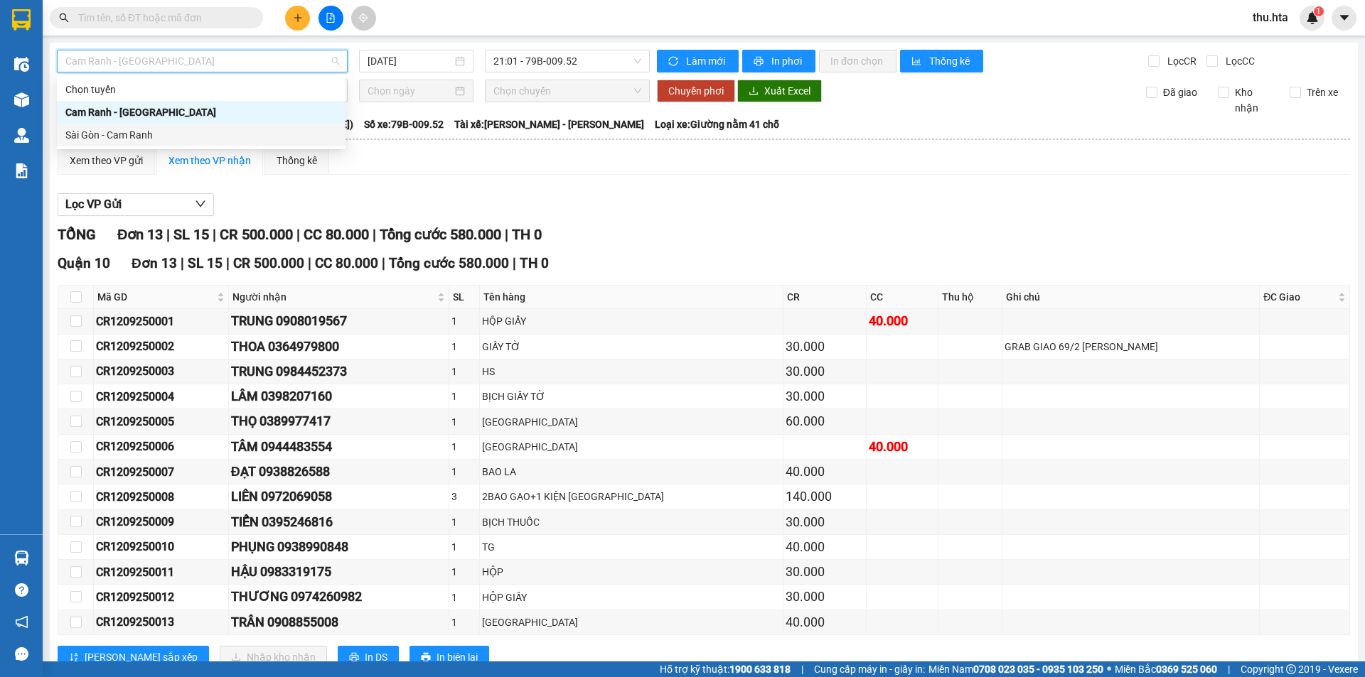
click at [188, 128] on div "Sài Gòn - Cam Ranh" at bounding box center [201, 135] width 272 height 16
type input "[DATE]"
